Goal: Find specific page/section: Find specific page/section

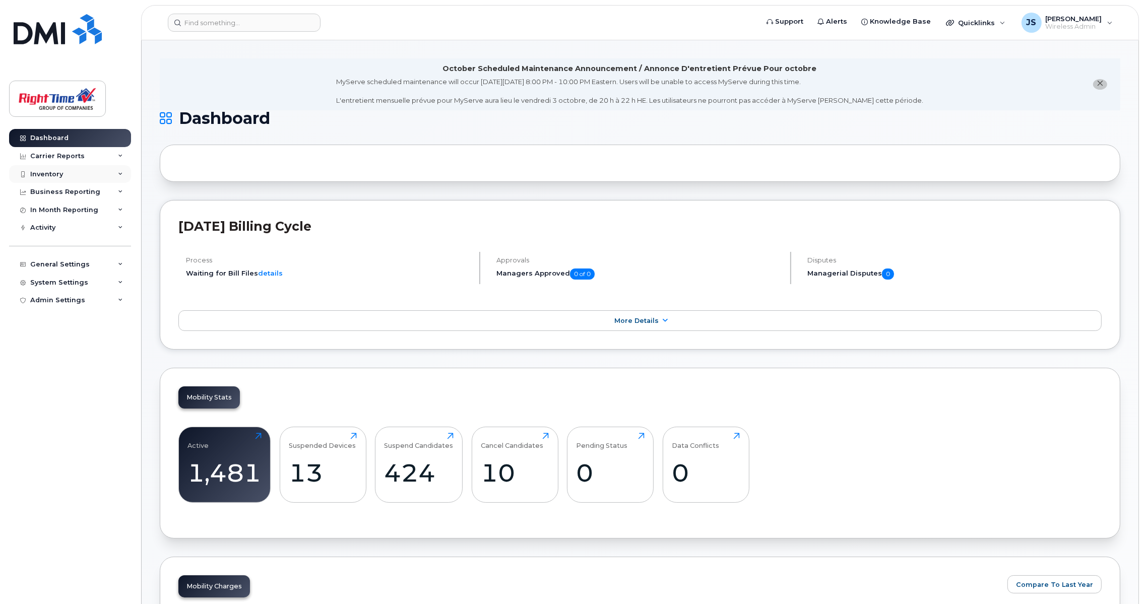
click at [69, 173] on div "Inventory" at bounding box center [70, 174] width 122 height 18
click at [88, 195] on div "Mobility Devices" at bounding box center [63, 192] width 57 height 9
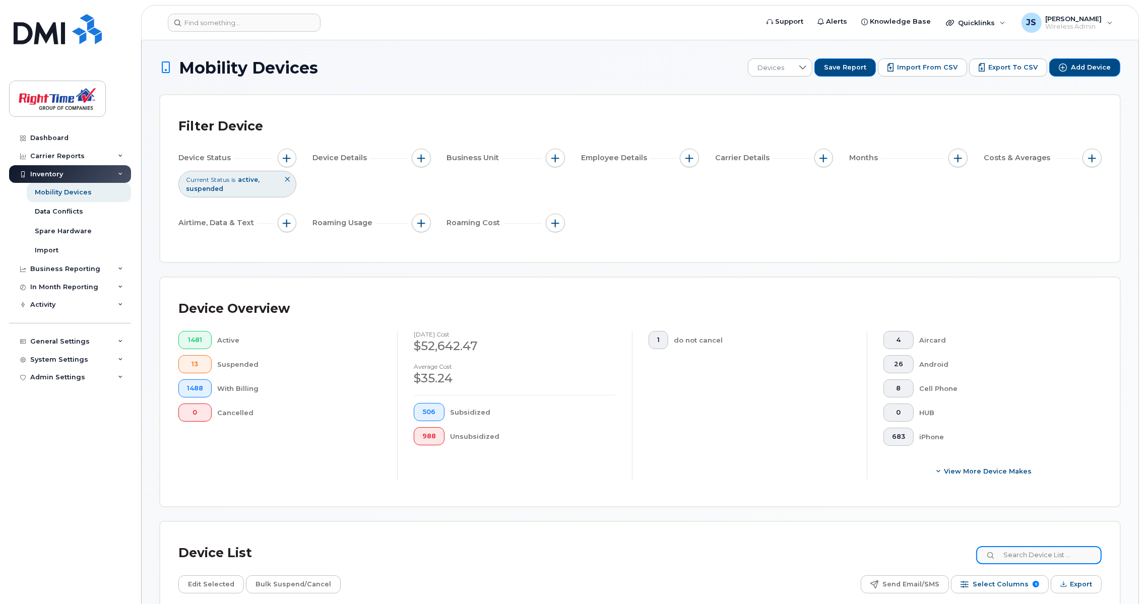
click at [1029, 551] on input at bounding box center [1038, 555] width 125 height 18
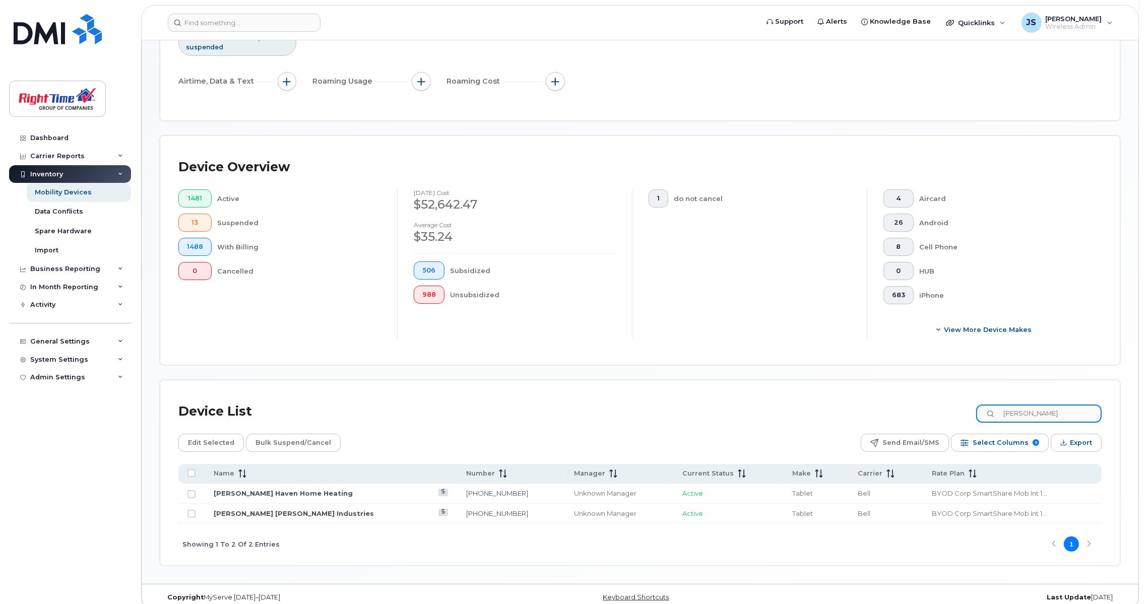
scroll to position [153, 0]
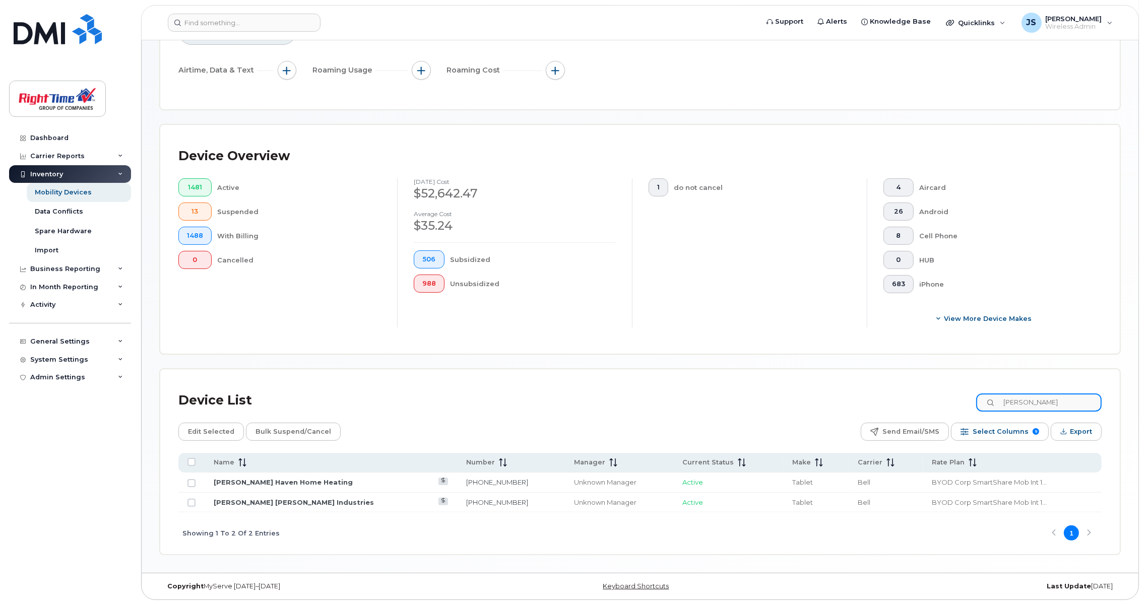
drag, startPoint x: 1043, startPoint y: 396, endPoint x: 965, endPoint y: 418, distance: 80.9
click at [965, 418] on div "Device List [PERSON_NAME] Edit Selected Bulk Suspend/Cancel Send Email/SMS Sele…" at bounding box center [639, 471] width 923 height 167
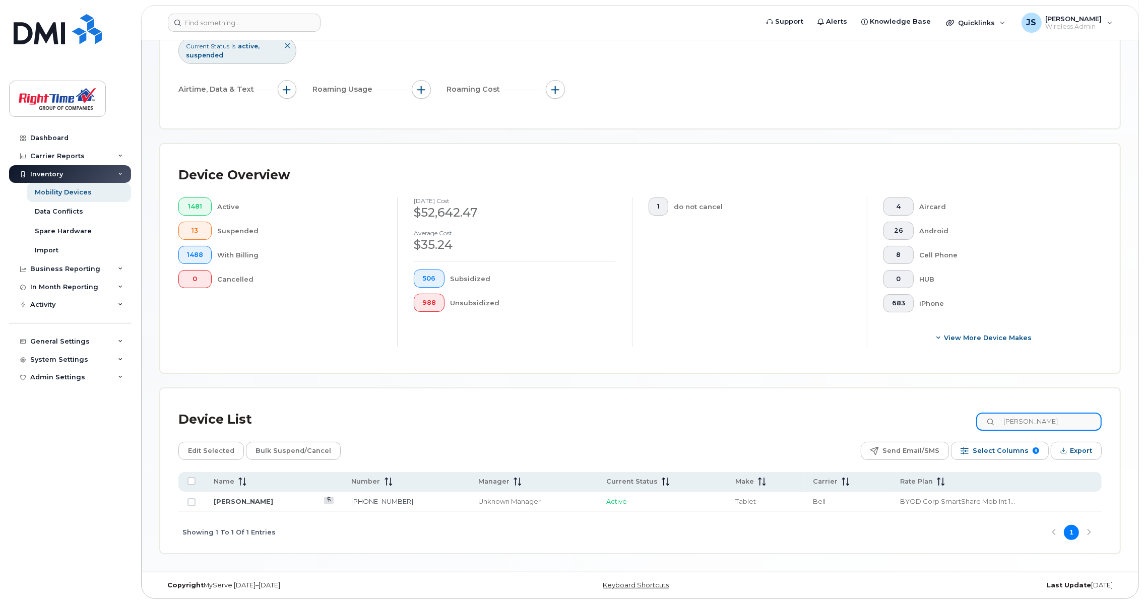
scroll to position [133, 0]
drag, startPoint x: 1043, startPoint y: 425, endPoint x: 973, endPoint y: 430, distance: 70.3
click at [973, 430] on div "Device List [PERSON_NAME]" at bounding box center [639, 420] width 923 height 26
type input "[PERSON_NAME]"
